Goal: Information Seeking & Learning: Check status

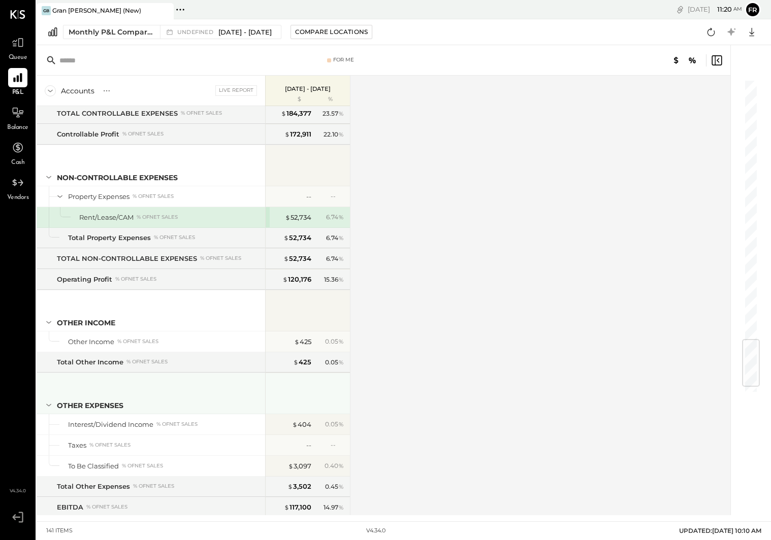
scroll to position [2227, 0]
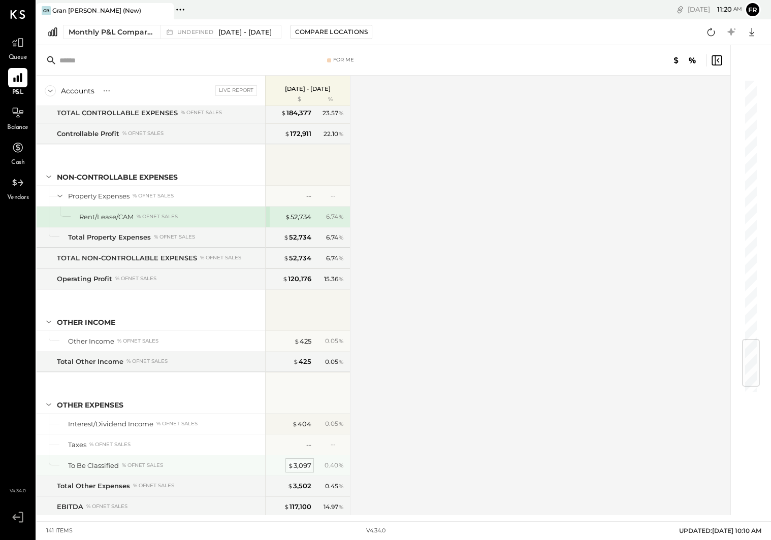
click at [302, 465] on div "$ 3,097" at bounding box center [299, 466] width 23 height 10
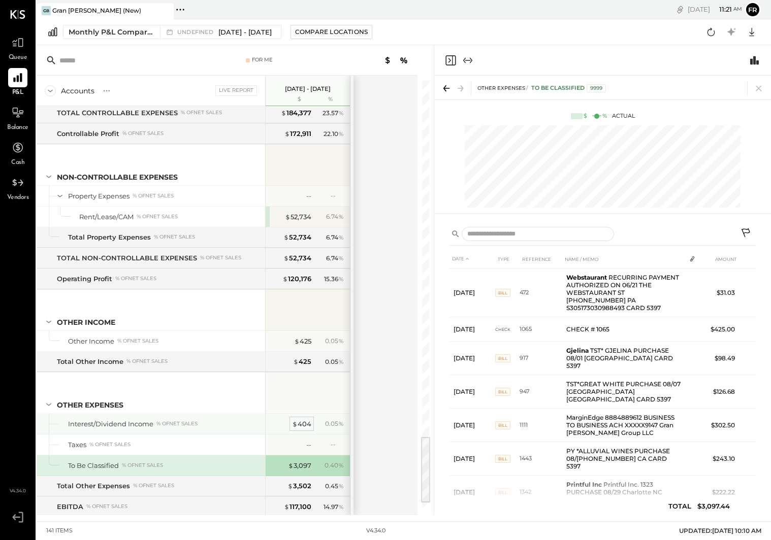
click at [300, 423] on div "$ 404" at bounding box center [301, 424] width 19 height 10
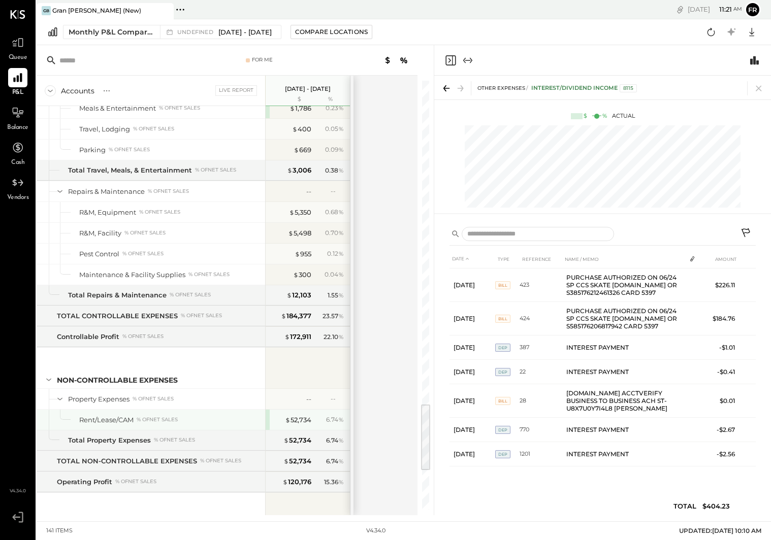
scroll to position [2022, 0]
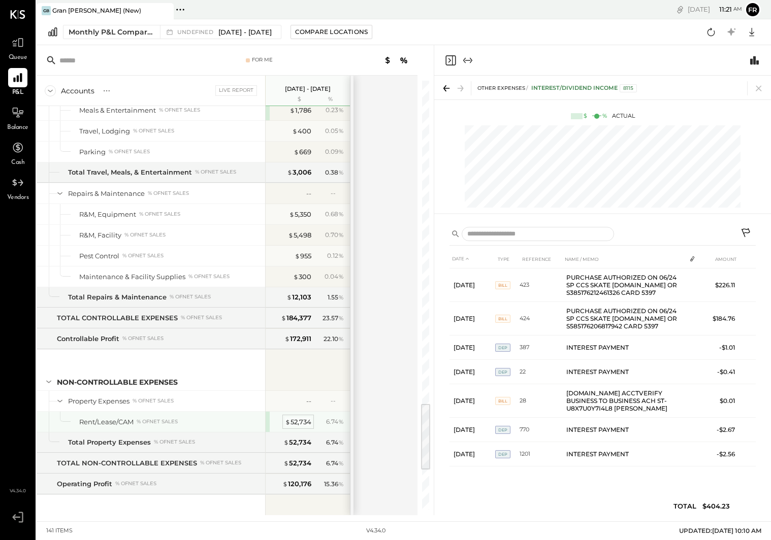
click at [292, 418] on div "$ 52,734" at bounding box center [298, 422] width 26 height 10
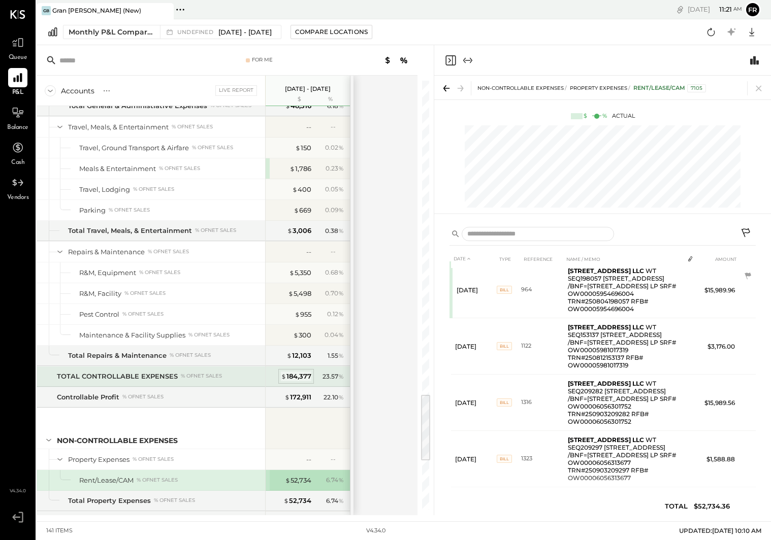
scroll to position [1965, 0]
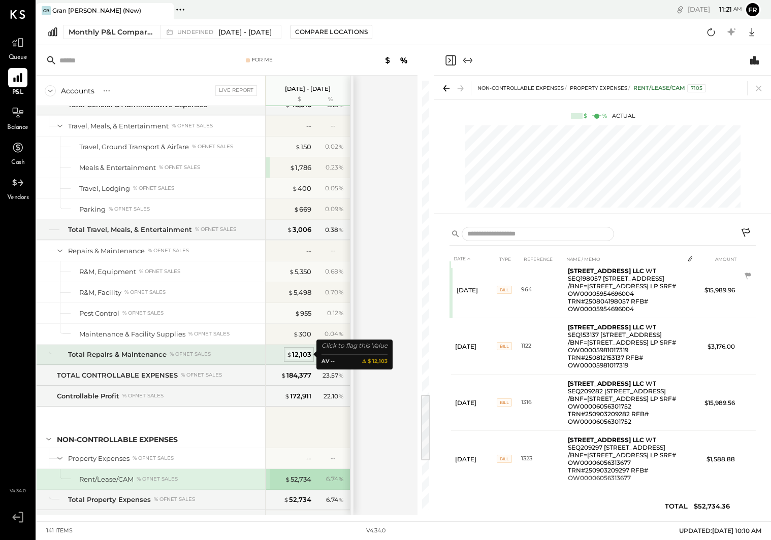
click at [302, 351] on div "$ 12,103" at bounding box center [298, 355] width 25 height 10
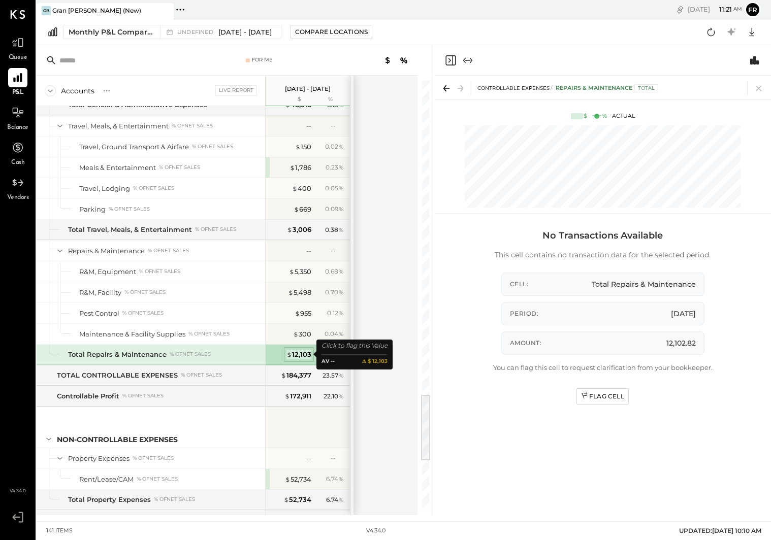
scroll to position [1965, 0]
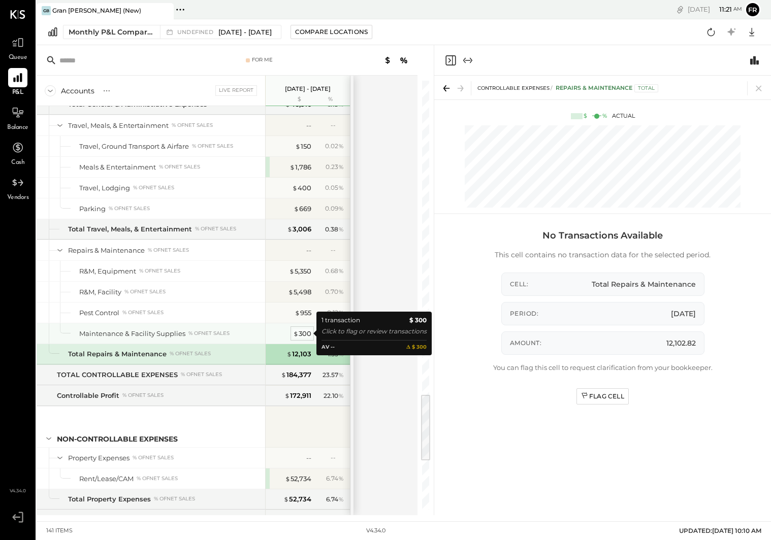
click at [299, 329] on div "$ 300" at bounding box center [302, 334] width 18 height 10
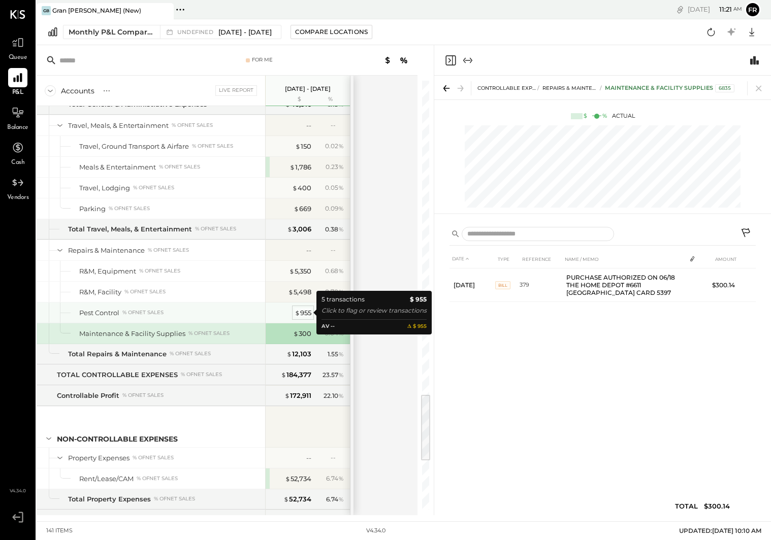
click at [305, 316] on div "$ 955" at bounding box center [302, 313] width 17 height 10
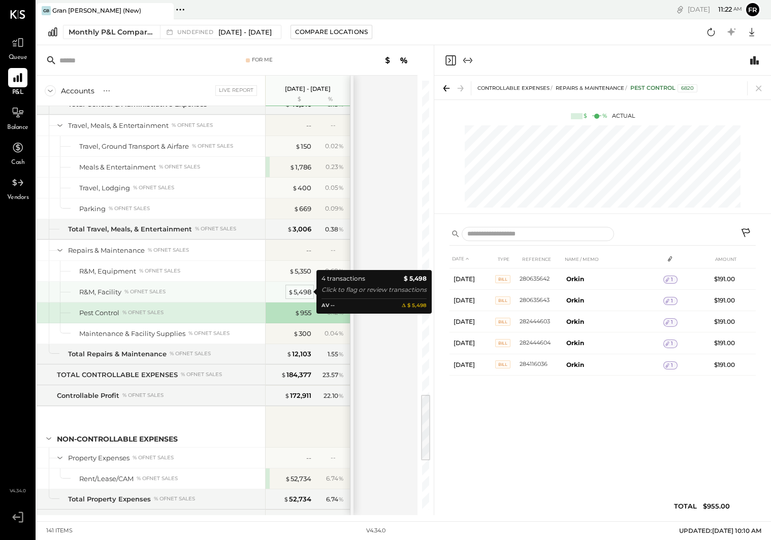
click at [295, 291] on div "$ 5,498" at bounding box center [299, 292] width 23 height 10
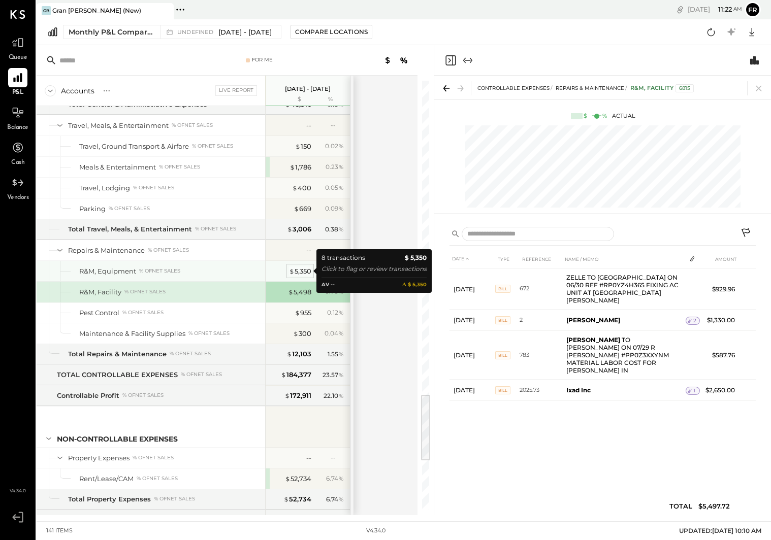
click at [303, 272] on div "$ 5,350" at bounding box center [300, 272] width 22 height 10
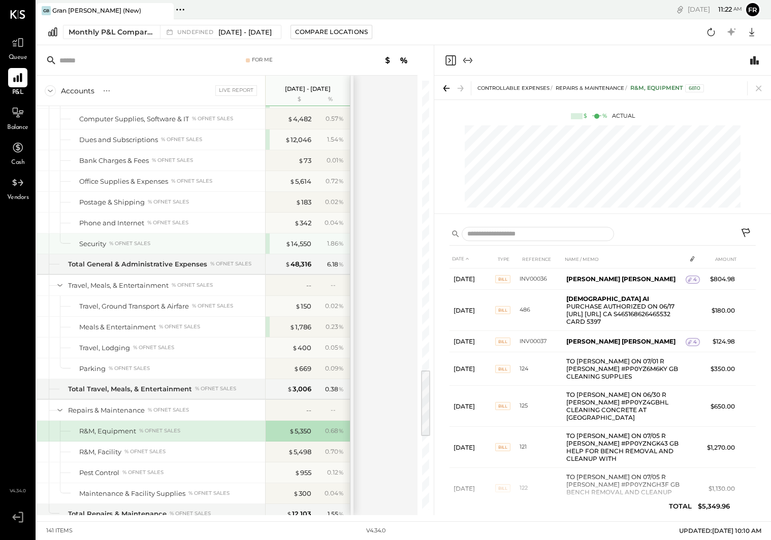
scroll to position [1803, 0]
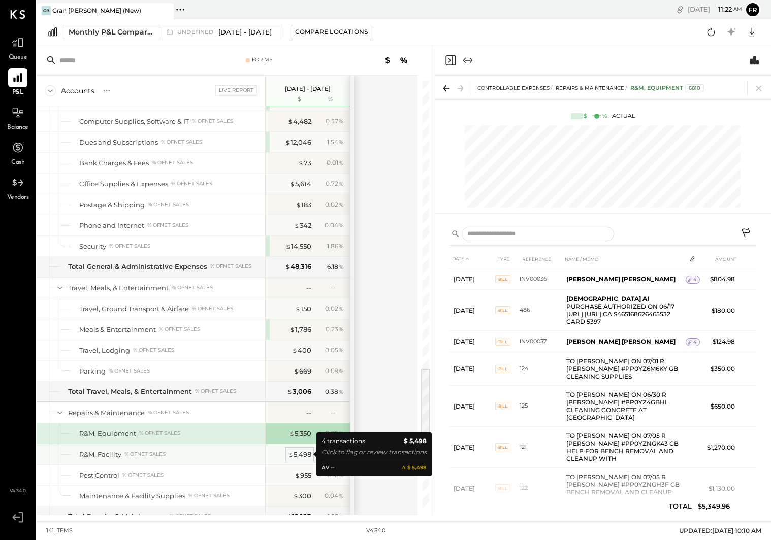
click at [297, 452] on div "$ 5,498" at bounding box center [299, 455] width 23 height 10
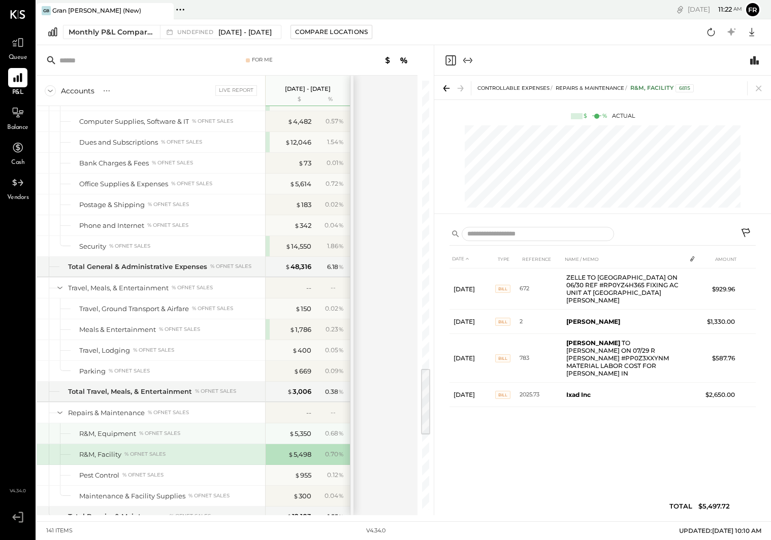
click at [298, 443] on div "$ 5,350 0.68 %" at bounding box center [309, 433] width 76 height 20
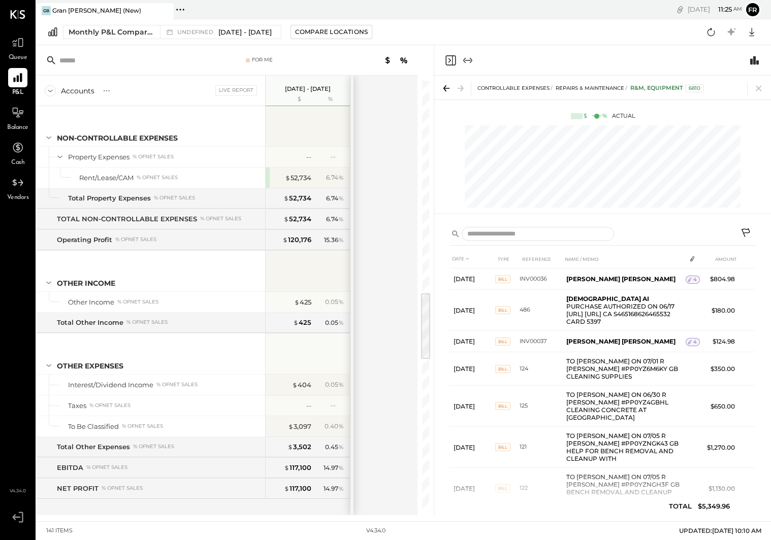
scroll to position [2276, 0]
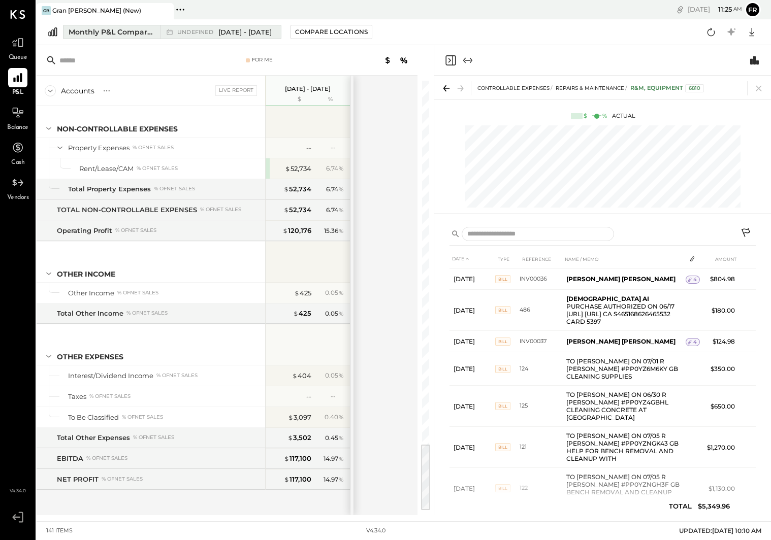
click at [272, 32] on span "[DATE] - [DATE]" at bounding box center [244, 32] width 53 height 10
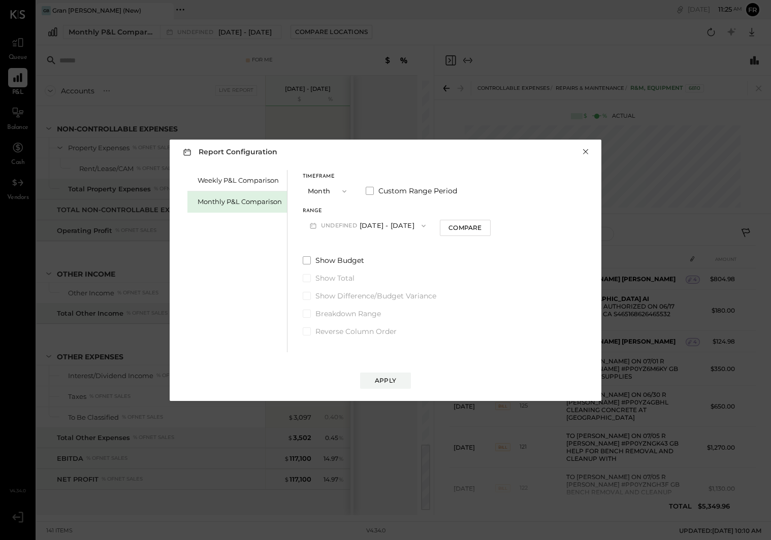
click at [586, 151] on button "×" at bounding box center [585, 152] width 9 height 10
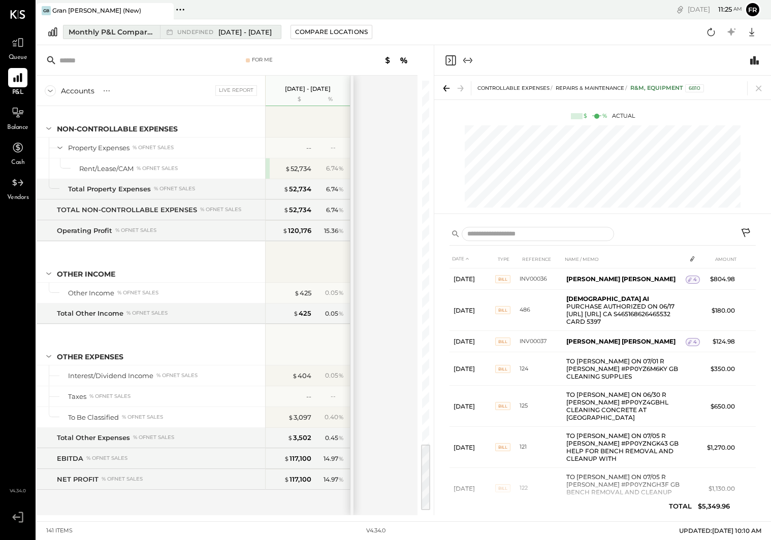
click at [231, 37] on span "[DATE] - [DATE]" at bounding box center [244, 32] width 53 height 10
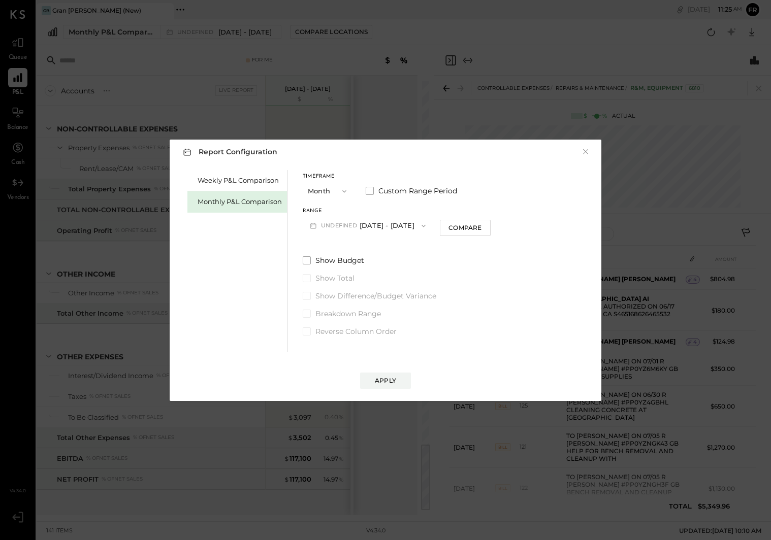
click at [229, 30] on div "Report Configuration × Weekly P&L Comparison Monthly P&L Comparison Timeframe M…" at bounding box center [385, 270] width 771 height 540
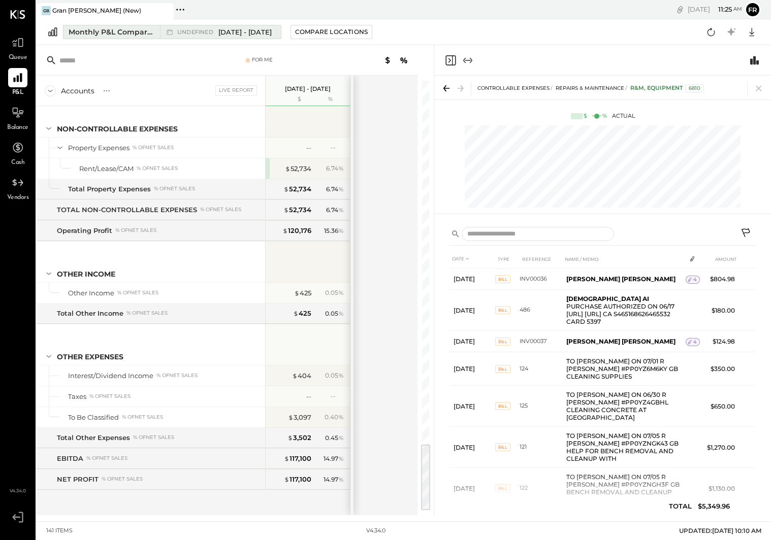
click at [268, 31] on span "[DATE] - [DATE]" at bounding box center [244, 32] width 53 height 10
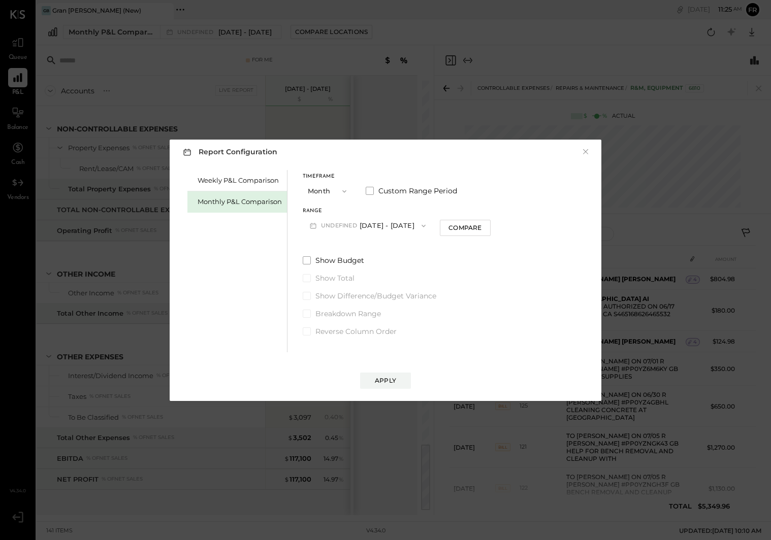
click at [380, 116] on div "Report Configuration × Weekly P&L Comparison Monthly P&L Comparison Timeframe M…" at bounding box center [385, 270] width 771 height 540
